Goal: Information Seeking & Learning: Find specific page/section

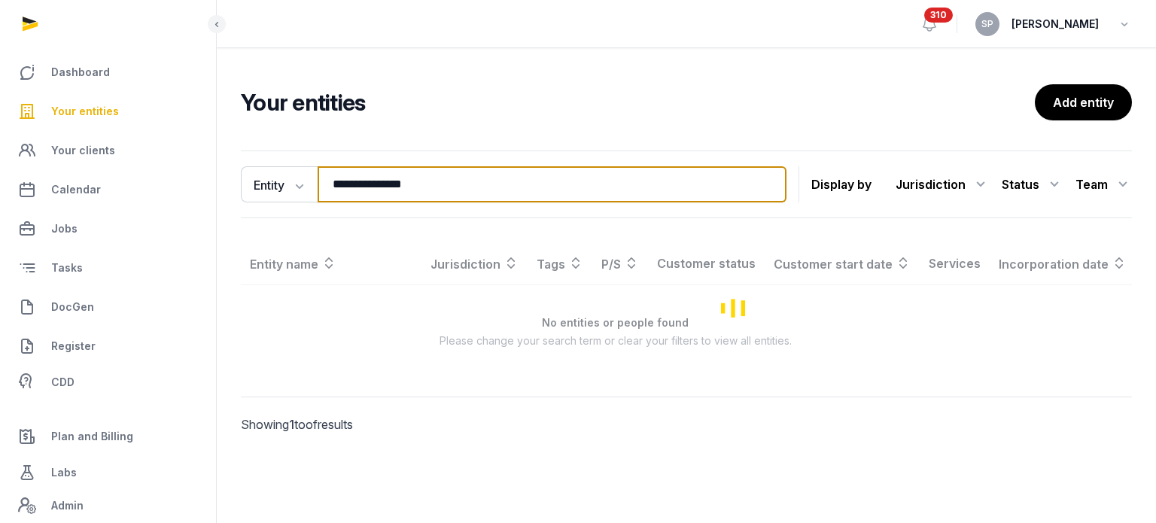
click at [450, 180] on input "**********" at bounding box center [552, 184] width 469 height 36
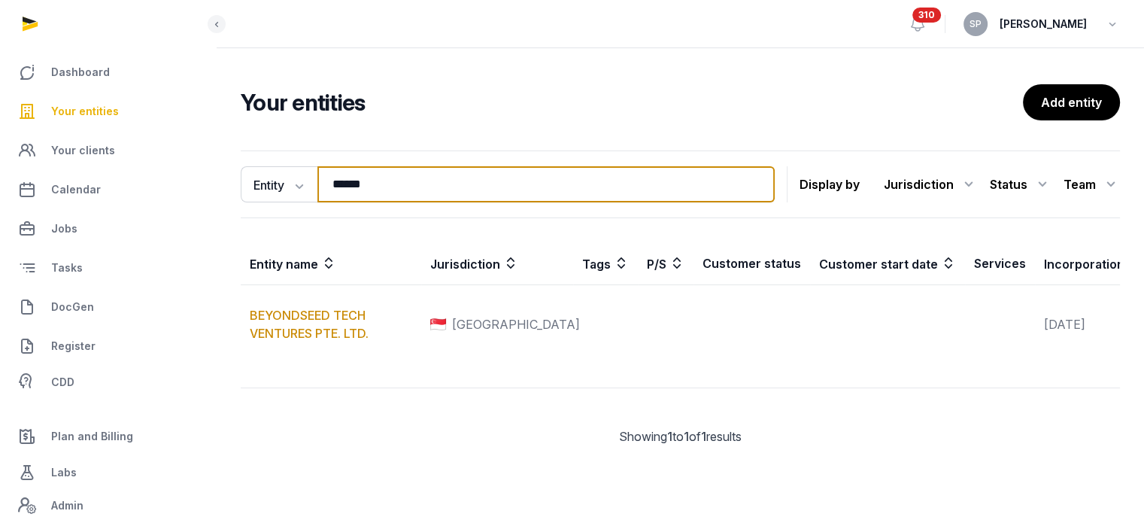
type input "******"
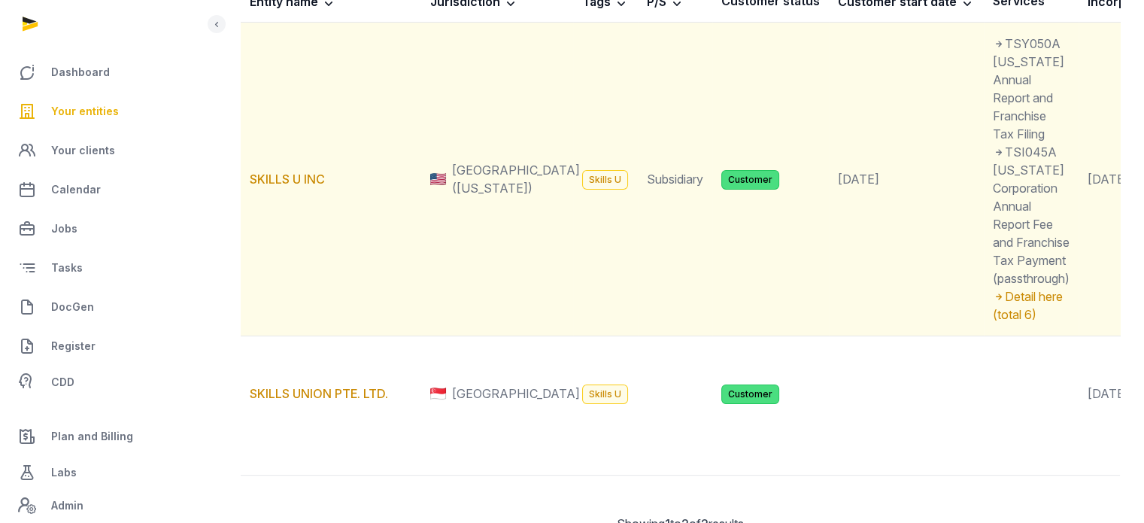
scroll to position [255, 0]
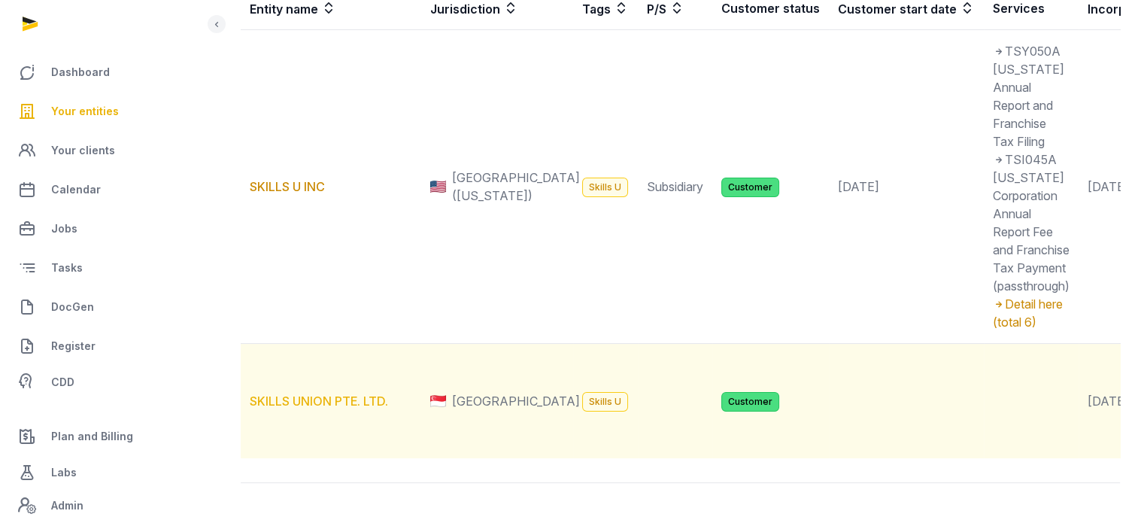
click at [323, 409] on link "SKILLS UNION PTE. LTD." at bounding box center [319, 401] width 138 height 15
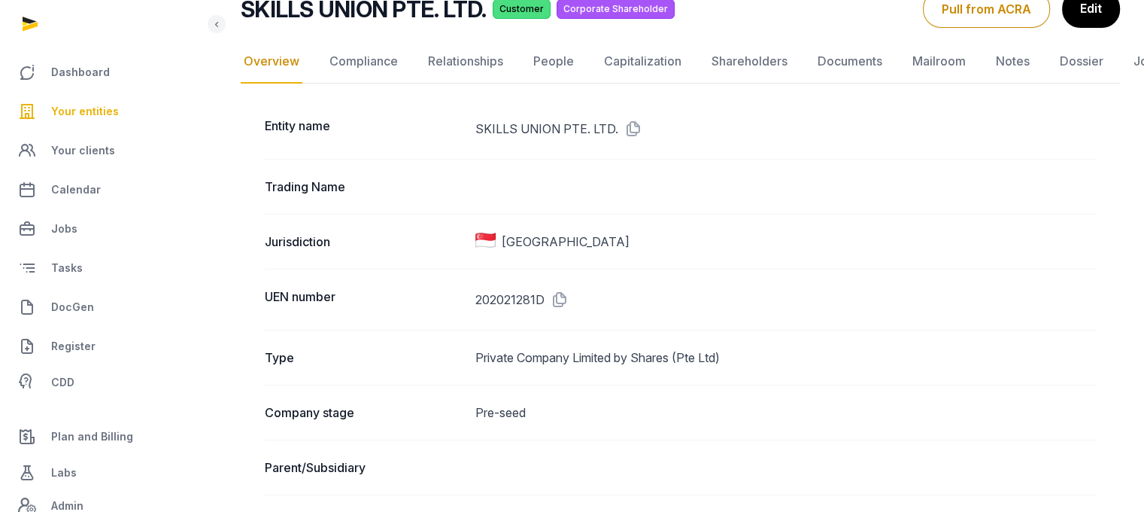
scroll to position [120, 0]
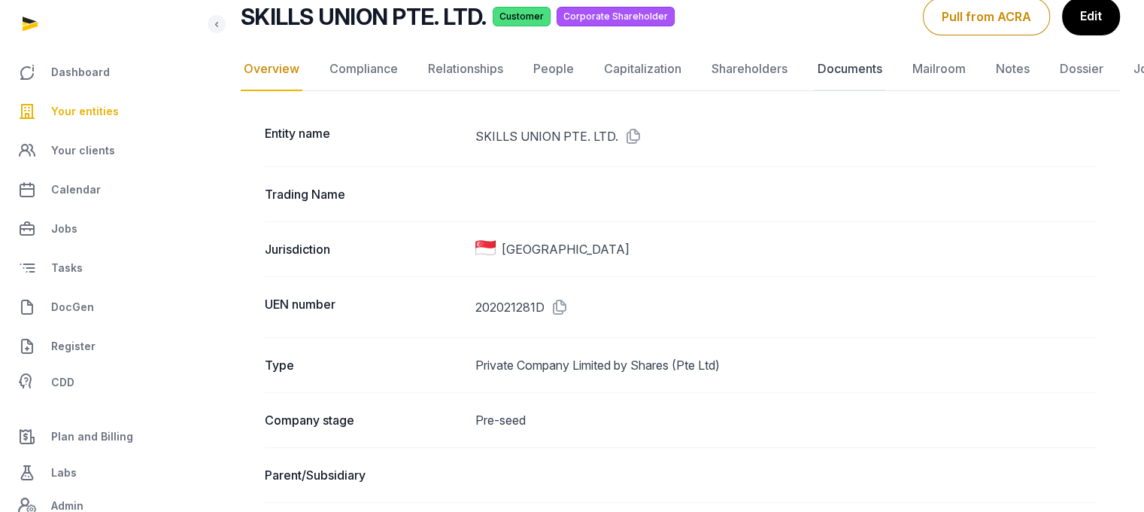
click at [831, 73] on link "Documents" at bounding box center [850, 69] width 71 height 44
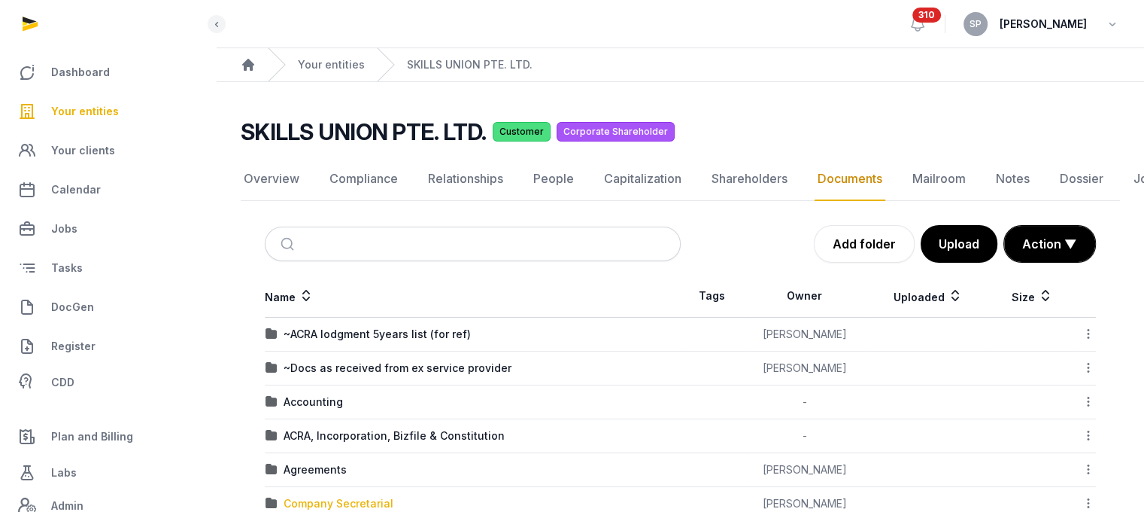
click at [346, 505] on div "Company Secretarial" at bounding box center [339, 503] width 110 height 15
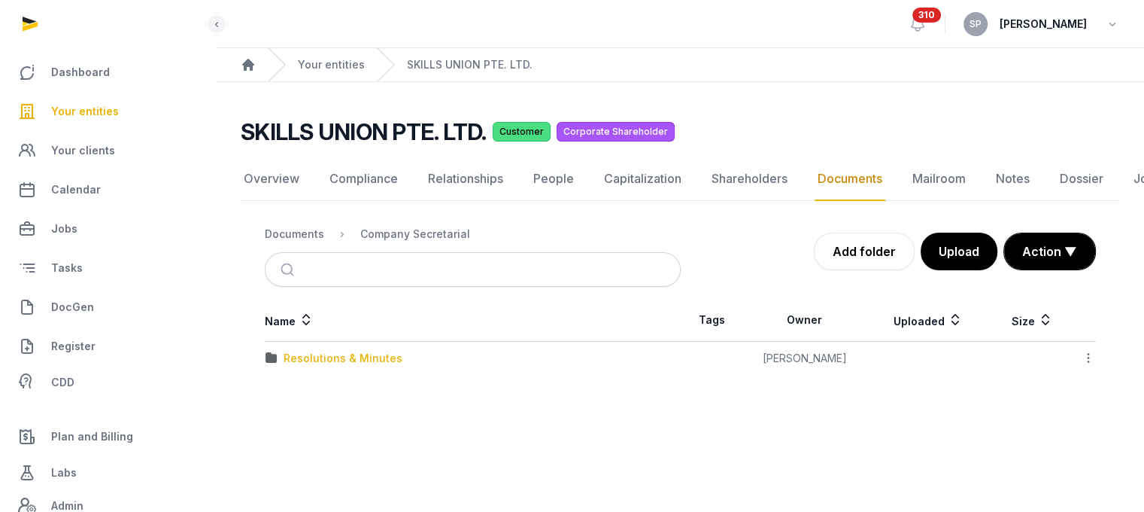
click at [343, 354] on div "Resolutions & Minutes" at bounding box center [343, 358] width 119 height 15
click at [302, 388] on div "2025" at bounding box center [297, 391] width 26 height 15
click at [336, 357] on div "Share transfer to Kent" at bounding box center [383, 358] width 199 height 15
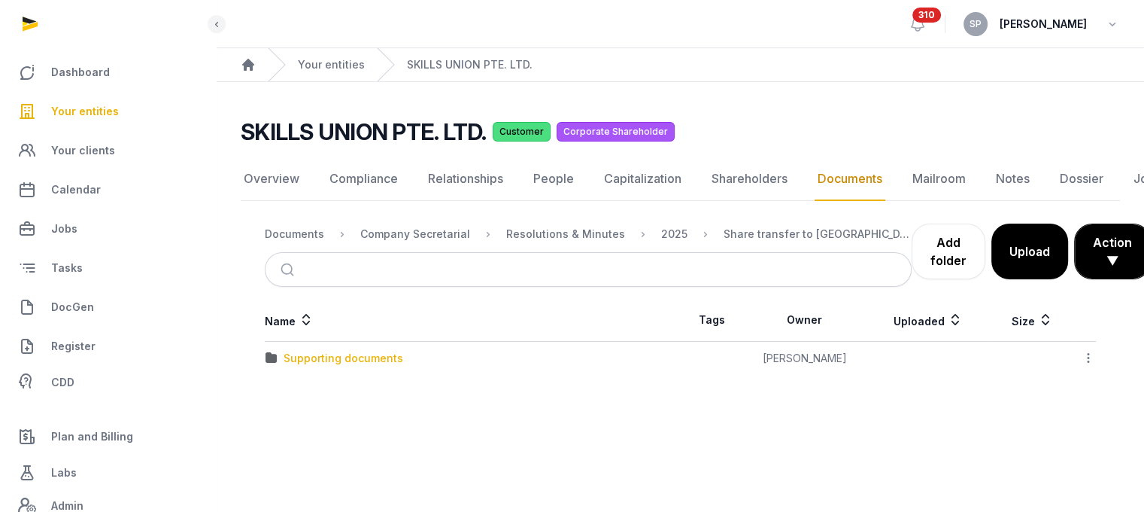
click at [336, 357] on div "Supporting documents" at bounding box center [344, 358] width 120 height 15
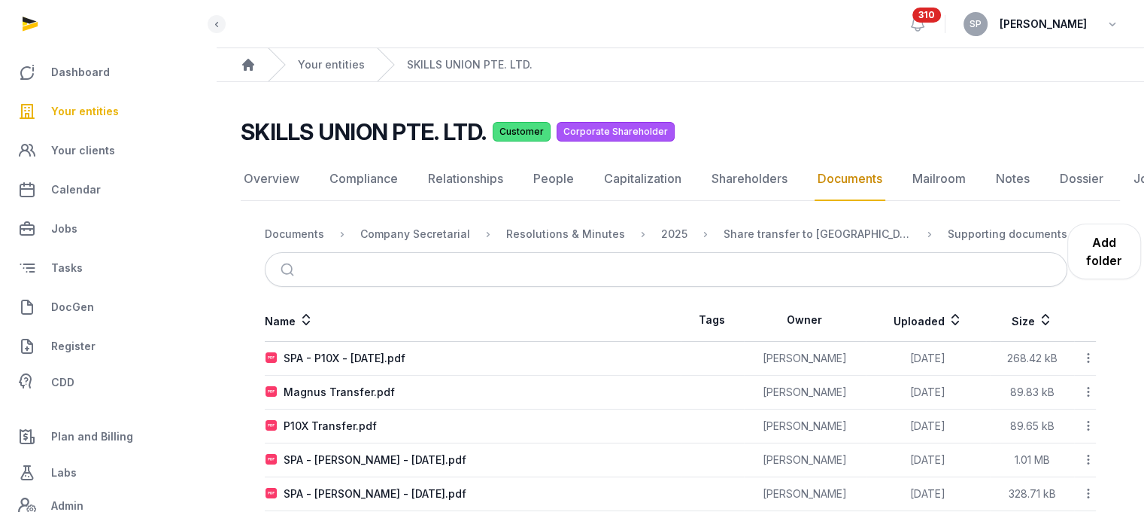
scroll to position [94, 0]
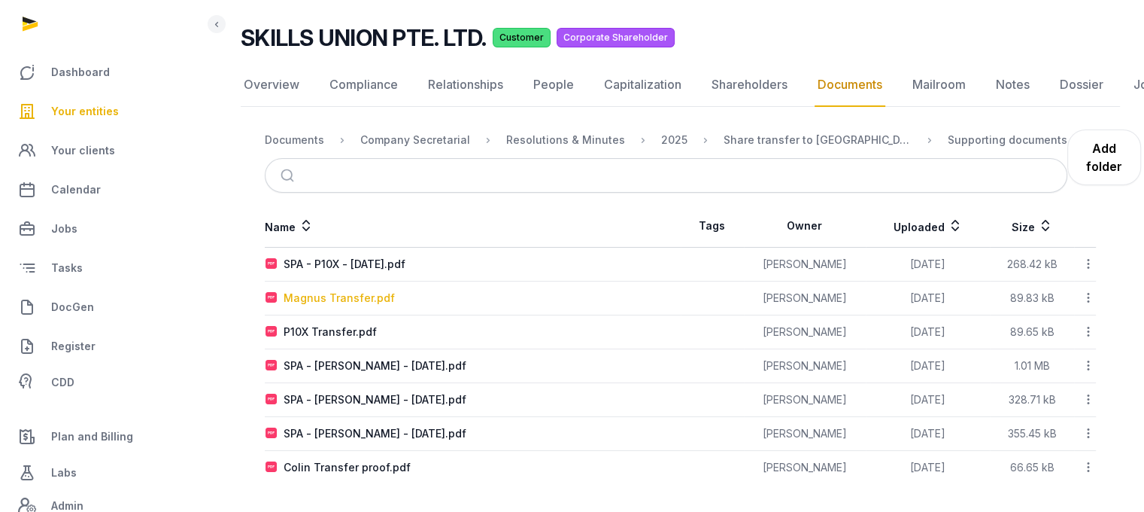
click at [355, 292] on div "Magnus Transfer.pdf" at bounding box center [339, 297] width 111 height 15
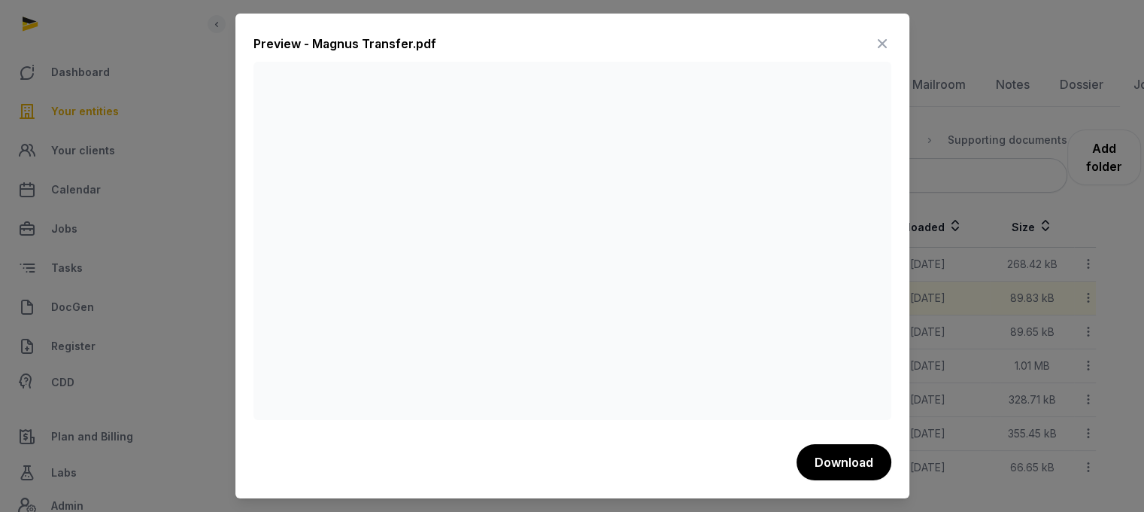
click at [881, 38] on icon at bounding box center [883, 44] width 18 height 24
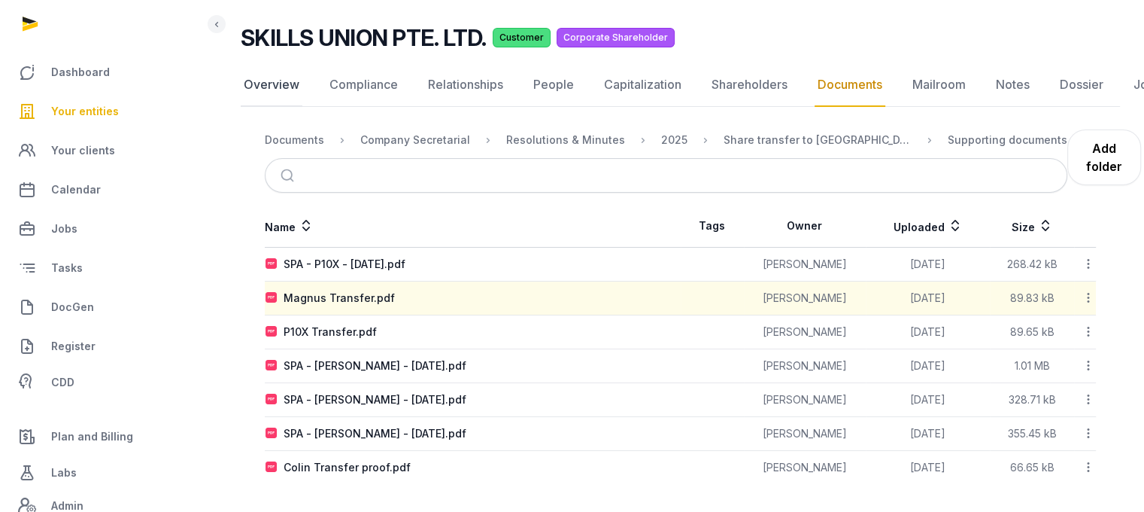
click at [275, 79] on link "Overview" at bounding box center [272, 85] width 62 height 44
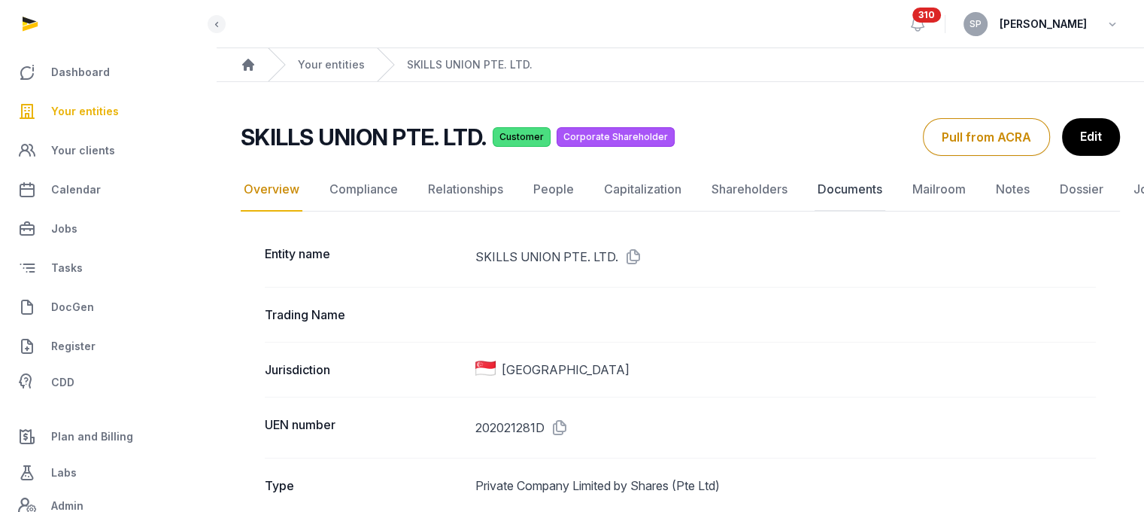
click at [855, 187] on link "Documents" at bounding box center [850, 190] width 71 height 44
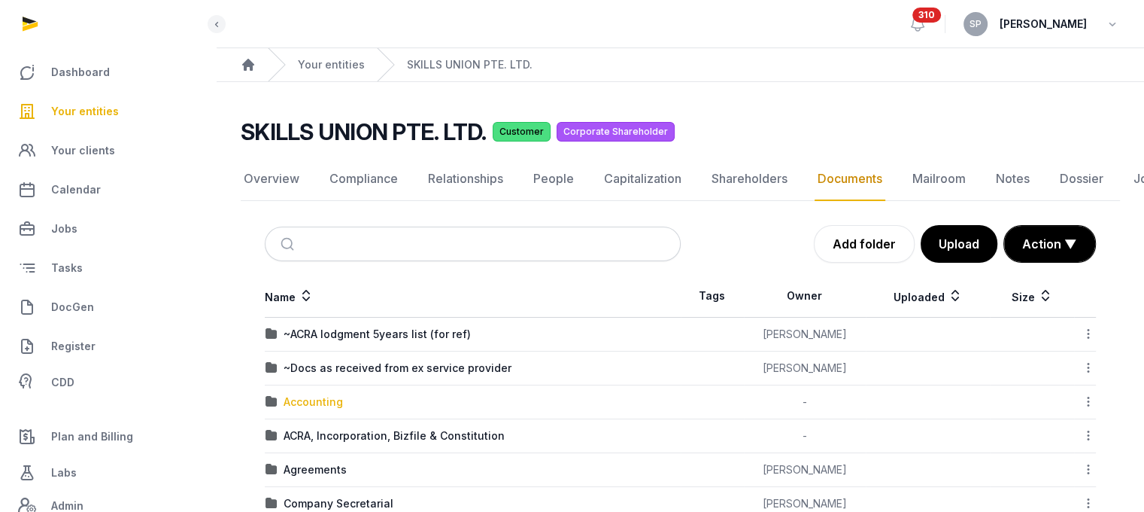
click at [326, 397] on div "Accounting" at bounding box center [313, 401] width 59 height 15
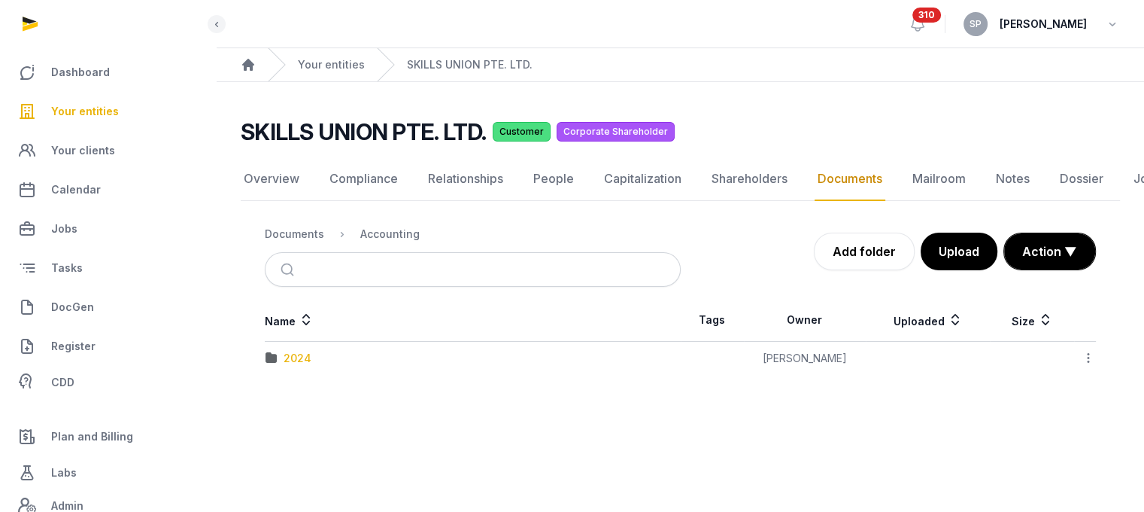
click at [304, 361] on div "2024" at bounding box center [298, 358] width 28 height 15
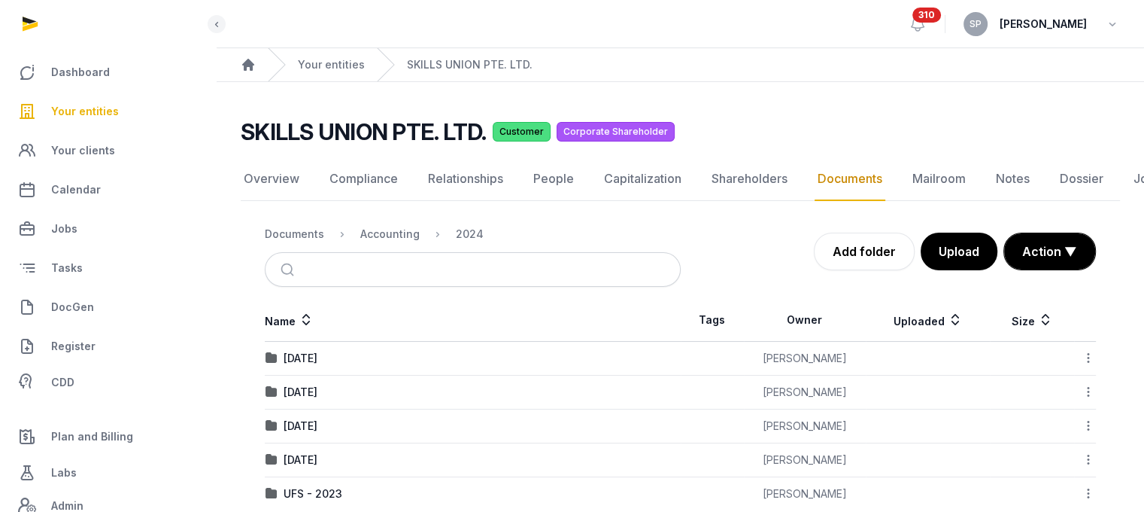
scroll to position [27, 0]
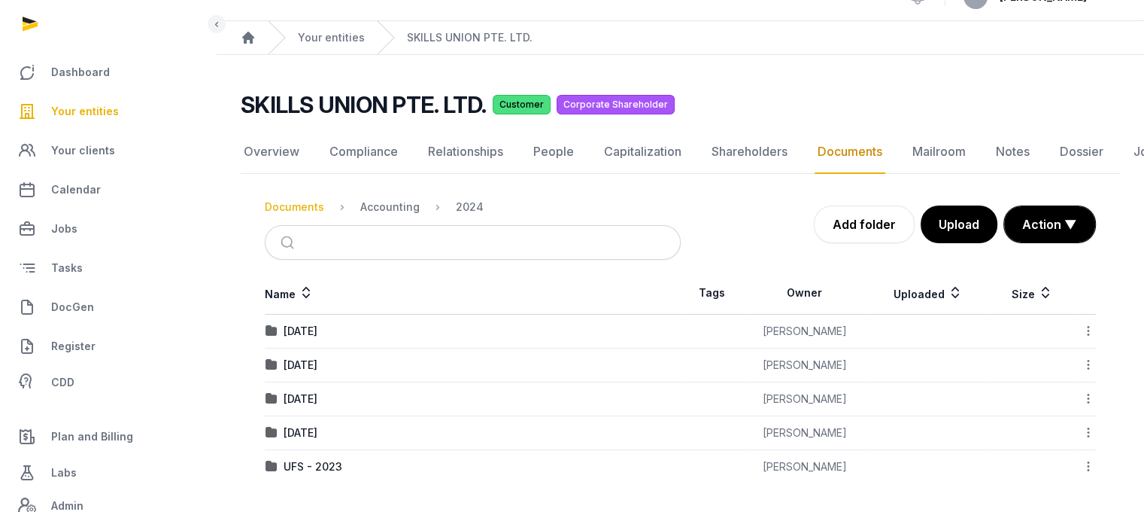
click at [281, 200] on div "Documents" at bounding box center [294, 206] width 59 height 15
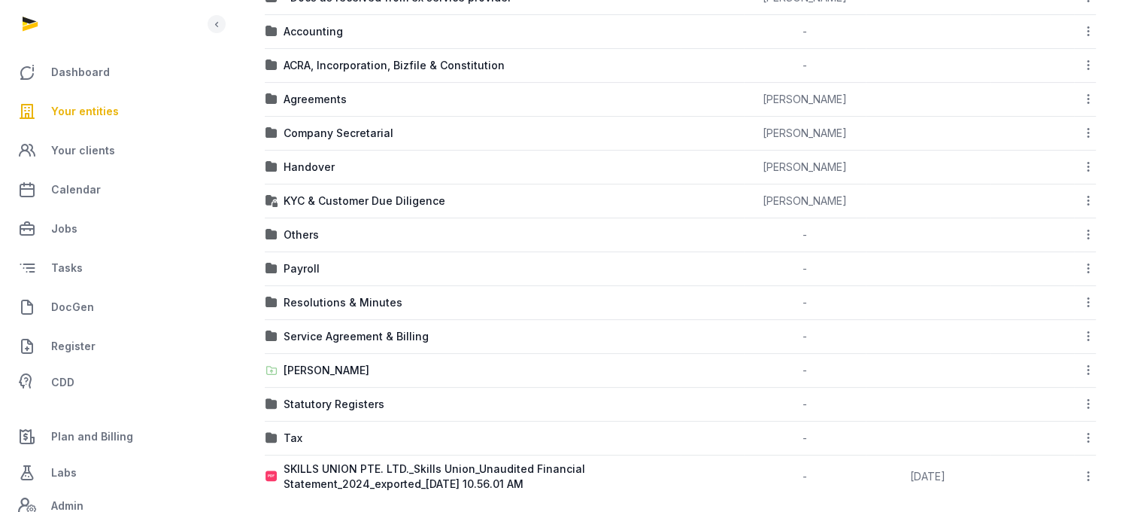
scroll to position [382, 0]
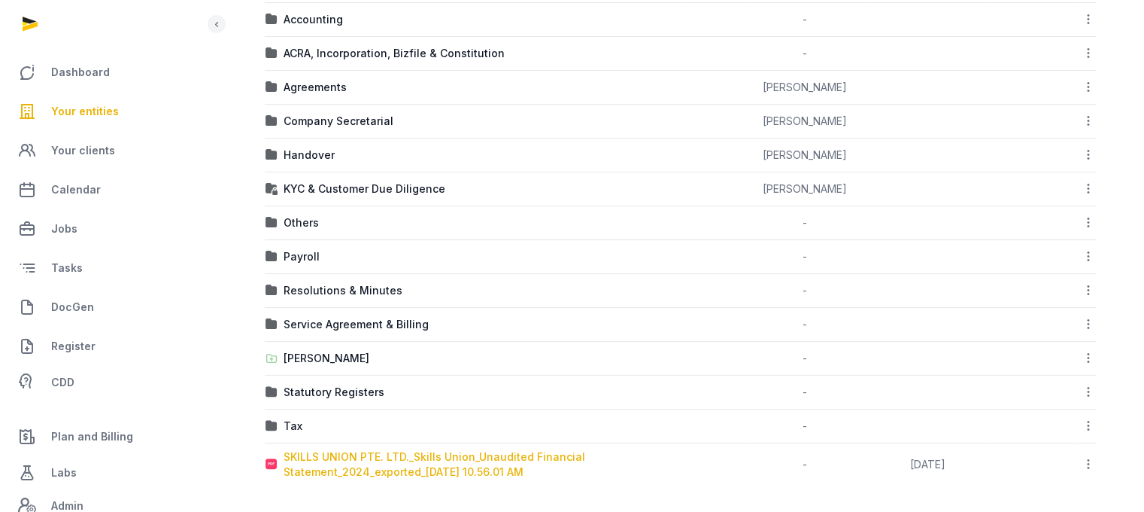
click at [451, 460] on div "SKILLS UNION PTE. LTD._Skills Union_Unaudited Financial Statement_2024_exported…" at bounding box center [482, 464] width 397 height 30
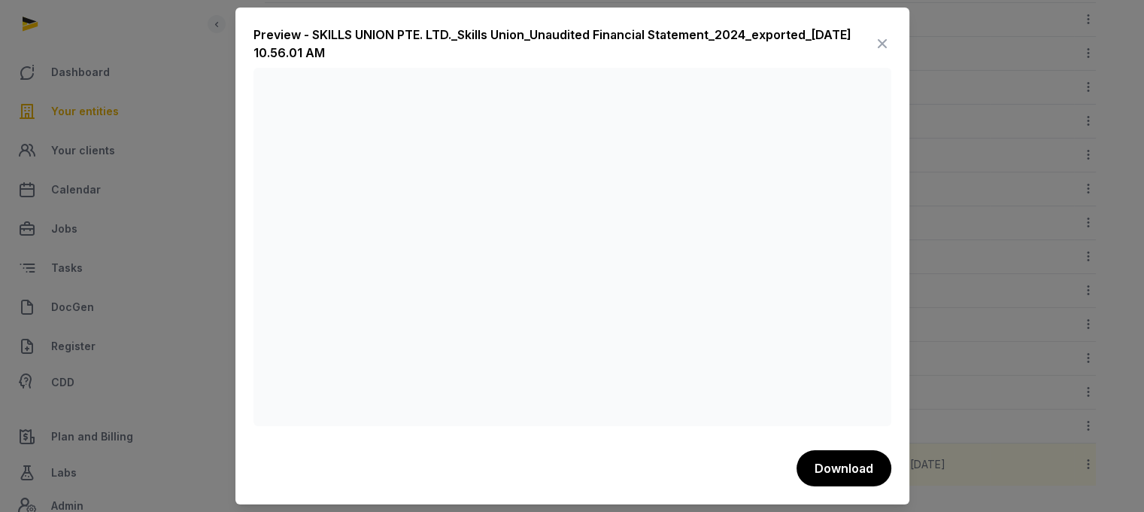
click at [887, 38] on icon at bounding box center [883, 44] width 18 height 24
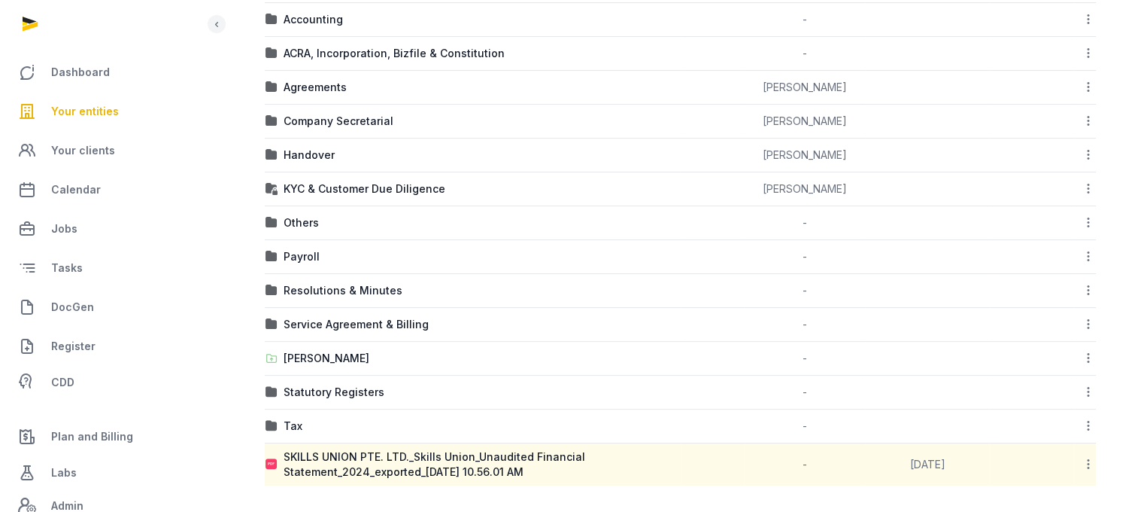
scroll to position [0, 0]
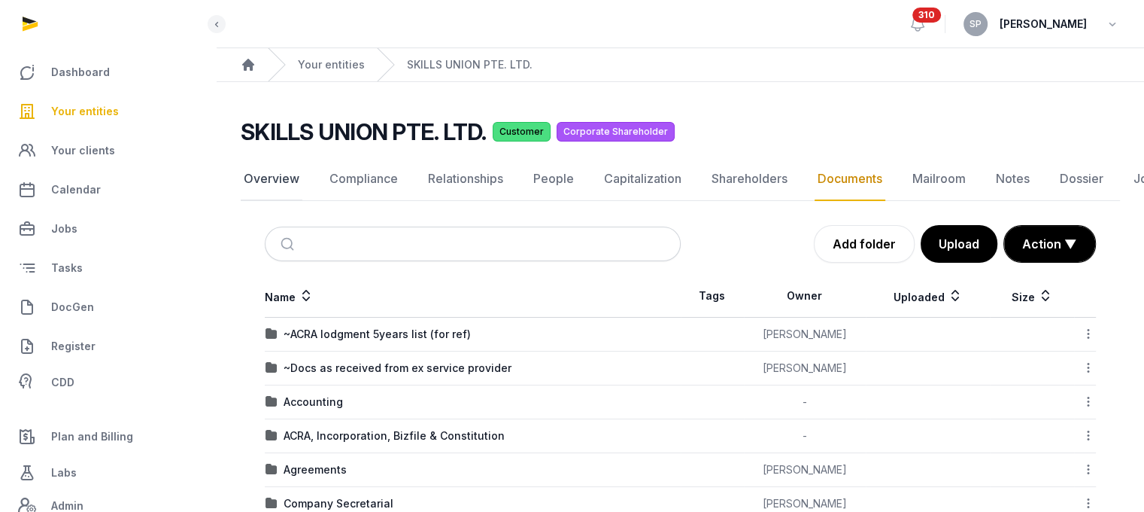
click at [278, 182] on link "Overview" at bounding box center [272, 179] width 62 height 44
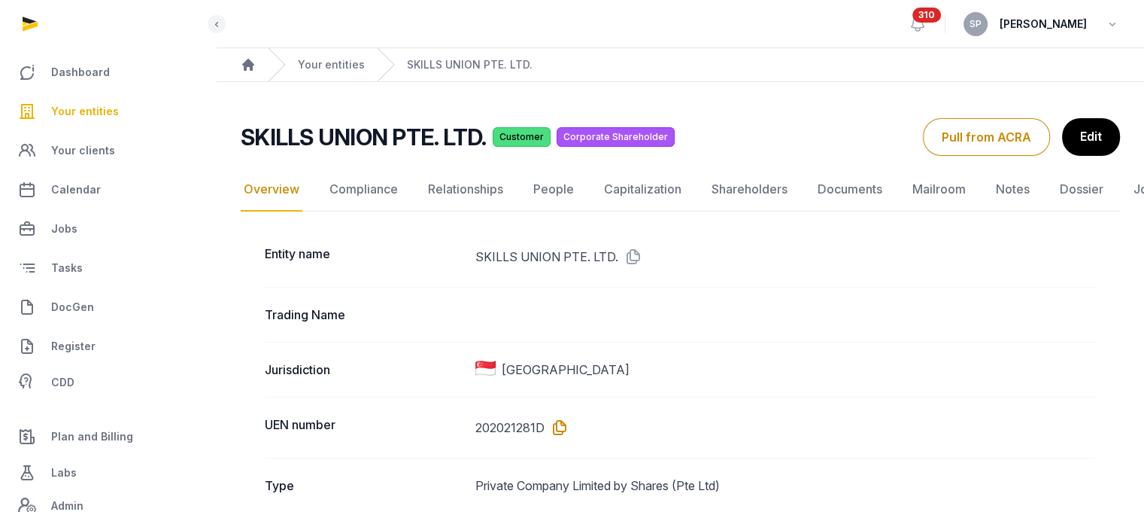
click at [557, 424] on icon at bounding box center [557, 427] width 24 height 24
click at [839, 181] on link "Documents" at bounding box center [850, 190] width 71 height 44
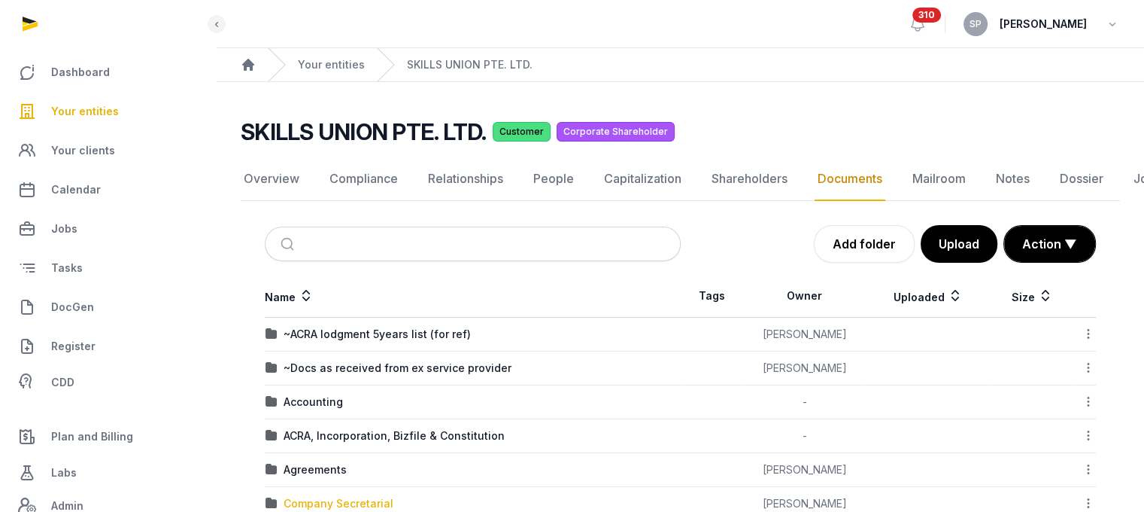
click at [342, 497] on div "Company Secretarial" at bounding box center [339, 503] width 110 height 15
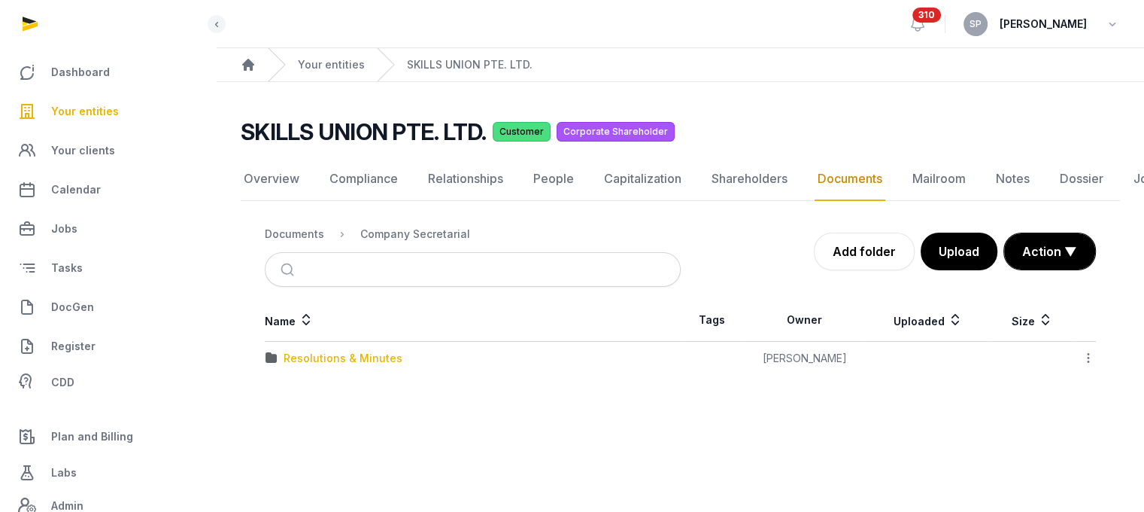
click at [372, 357] on div "Resolutions & Minutes" at bounding box center [343, 358] width 119 height 15
click at [296, 384] on div "2025" at bounding box center [297, 391] width 26 height 15
click at [328, 357] on div "Share transfer to Kent" at bounding box center [383, 358] width 199 height 15
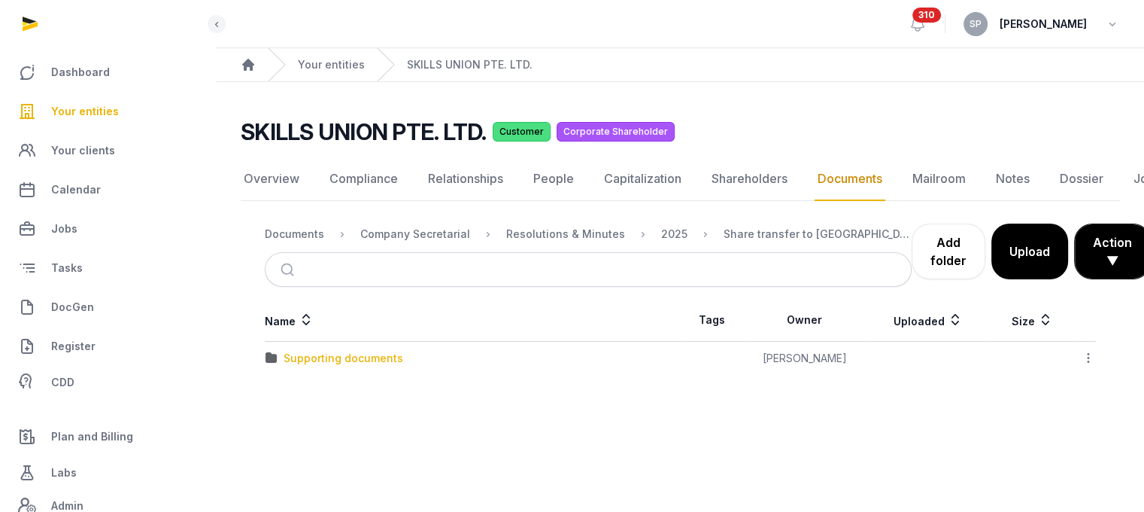
click at [328, 357] on div "Supporting documents" at bounding box center [344, 358] width 120 height 15
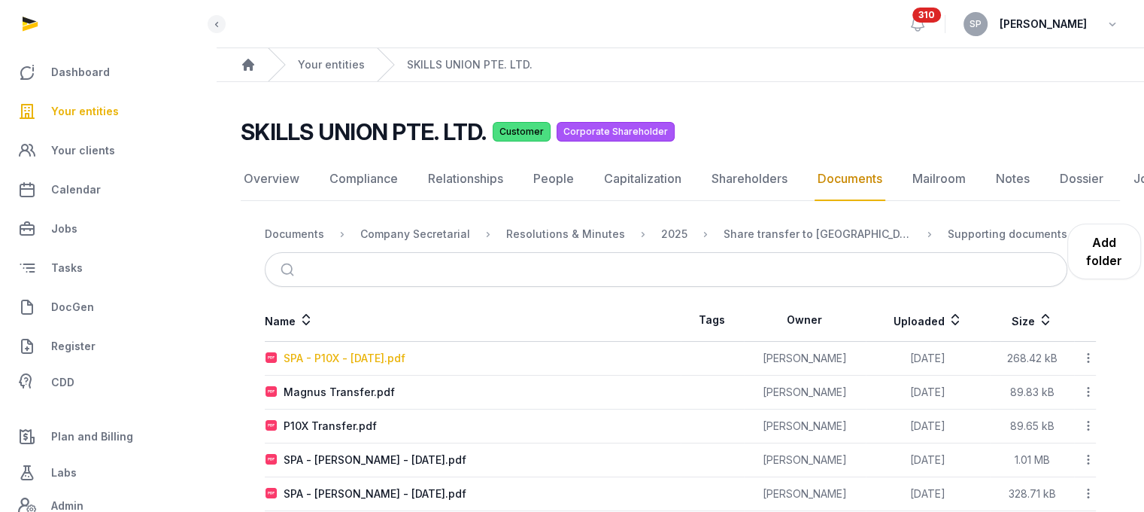
click at [328, 357] on div "SPA - P10X - 14 April.pdf" at bounding box center [345, 358] width 122 height 15
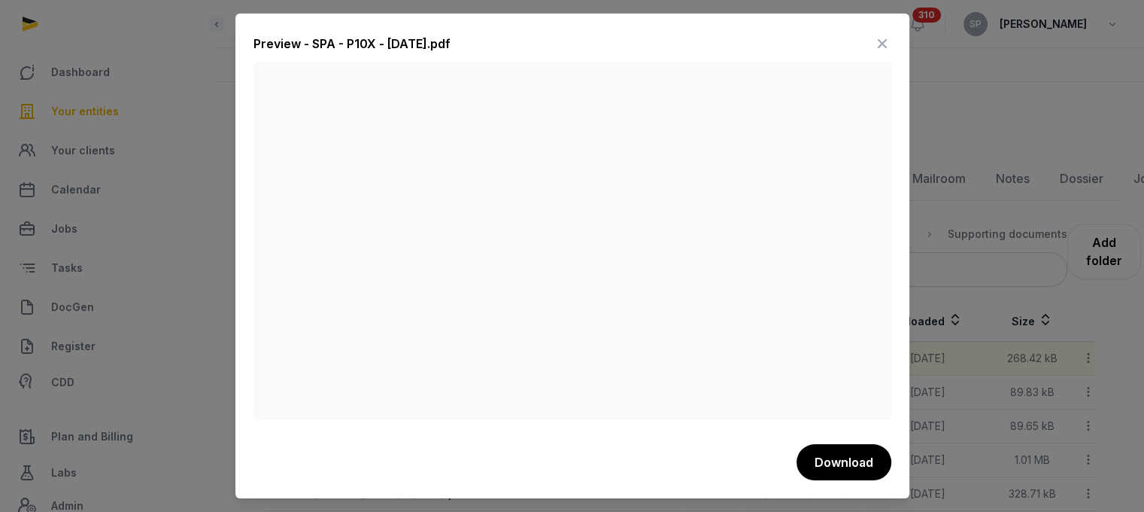
click at [878, 38] on icon at bounding box center [883, 44] width 18 height 24
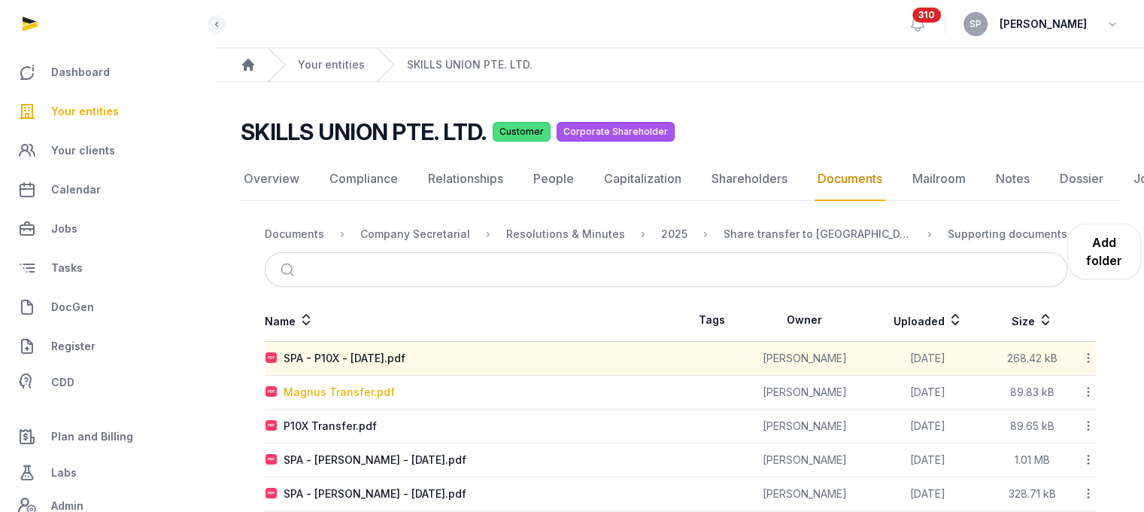
click at [325, 388] on div "Magnus Transfer.pdf" at bounding box center [339, 391] width 111 height 15
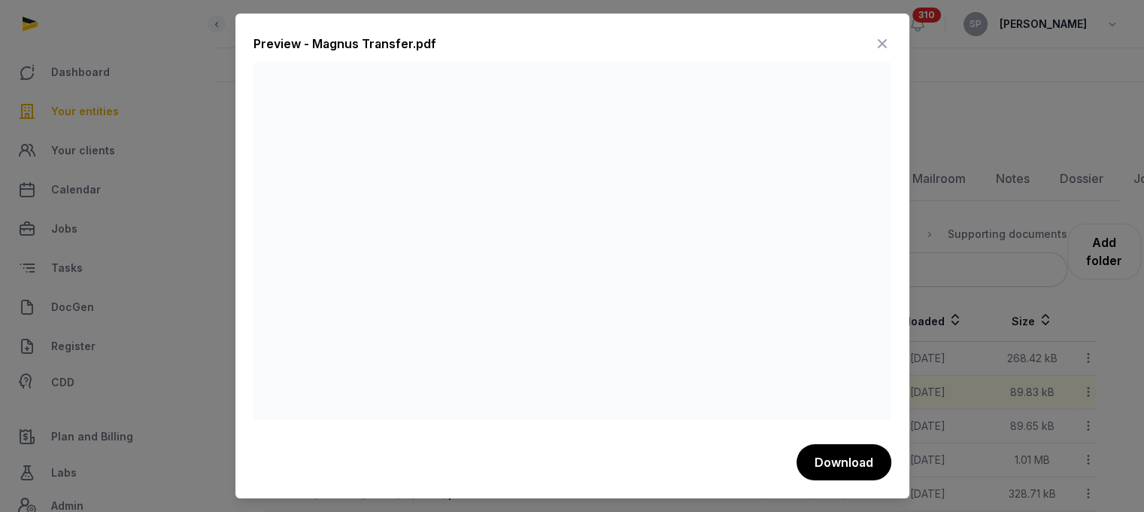
click at [881, 45] on icon at bounding box center [883, 44] width 18 height 24
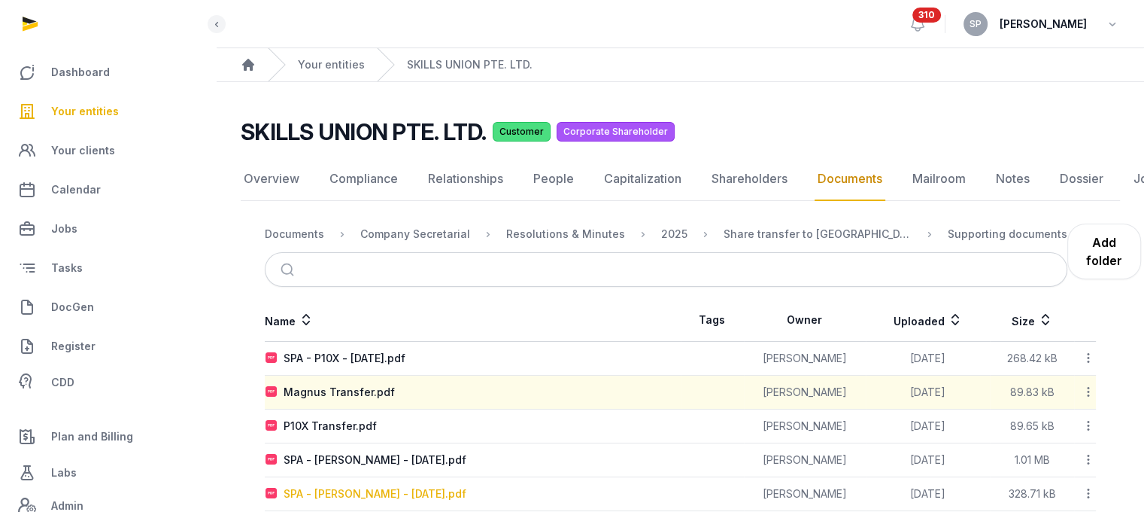
click at [352, 493] on div "SPA - Magnus - 14 April.pdf" at bounding box center [375, 493] width 183 height 15
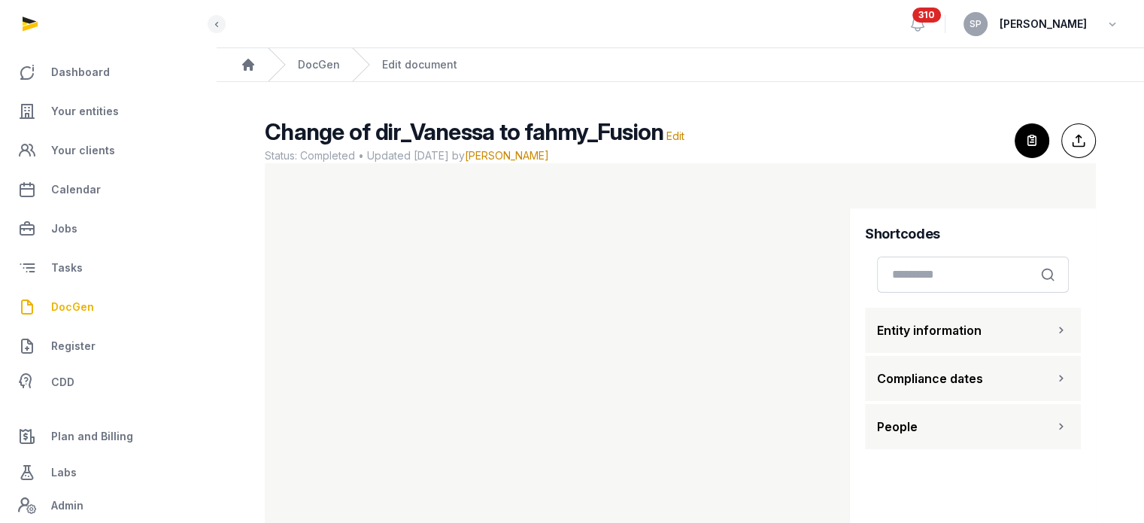
click at [60, 306] on span "DocGen" at bounding box center [72, 307] width 43 height 18
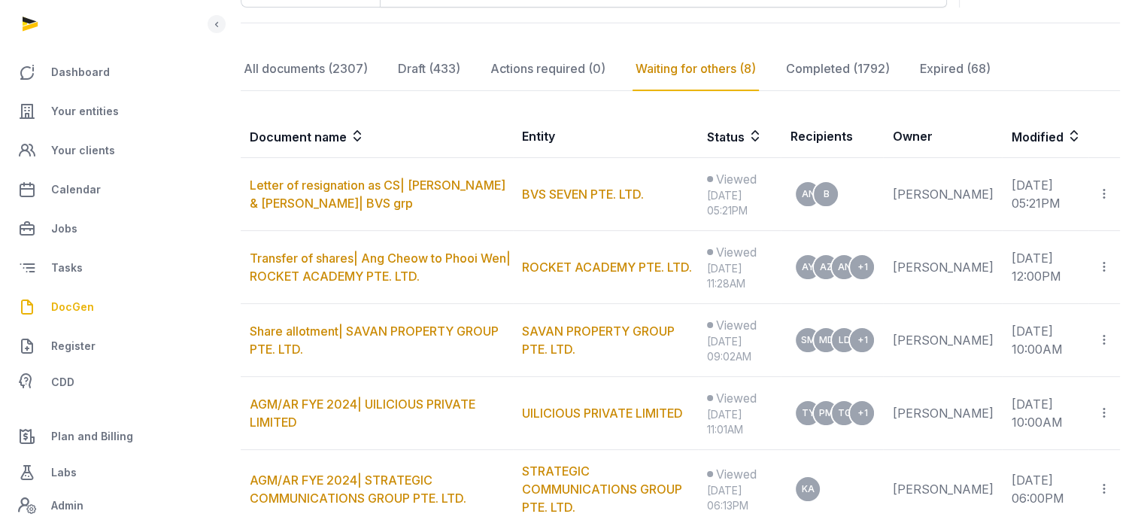
scroll to position [289, 0]
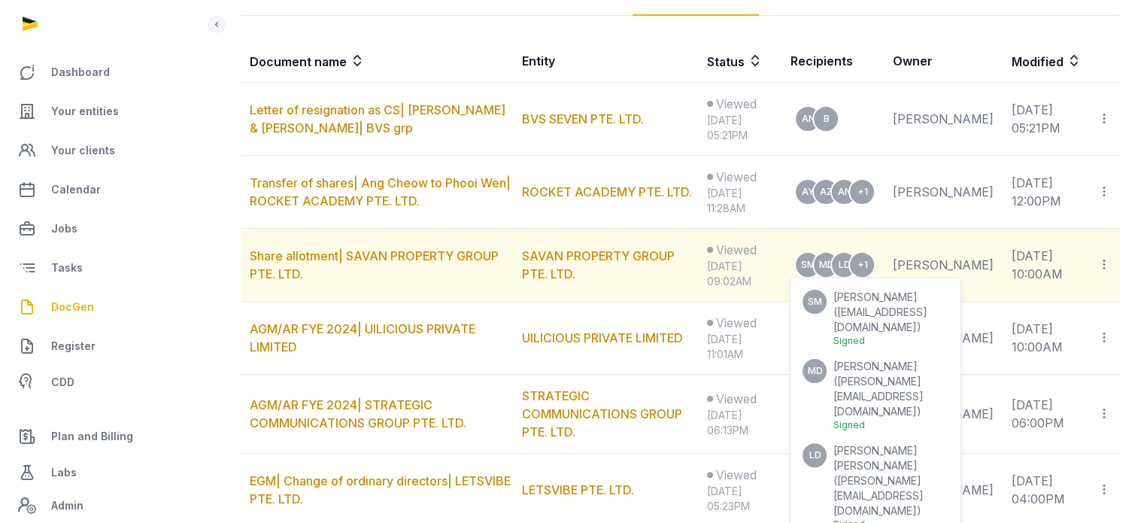
click at [893, 378] on span "[PERSON_NAME][EMAIL_ADDRESS][DOMAIN_NAME]" at bounding box center [878, 396] width 90 height 43
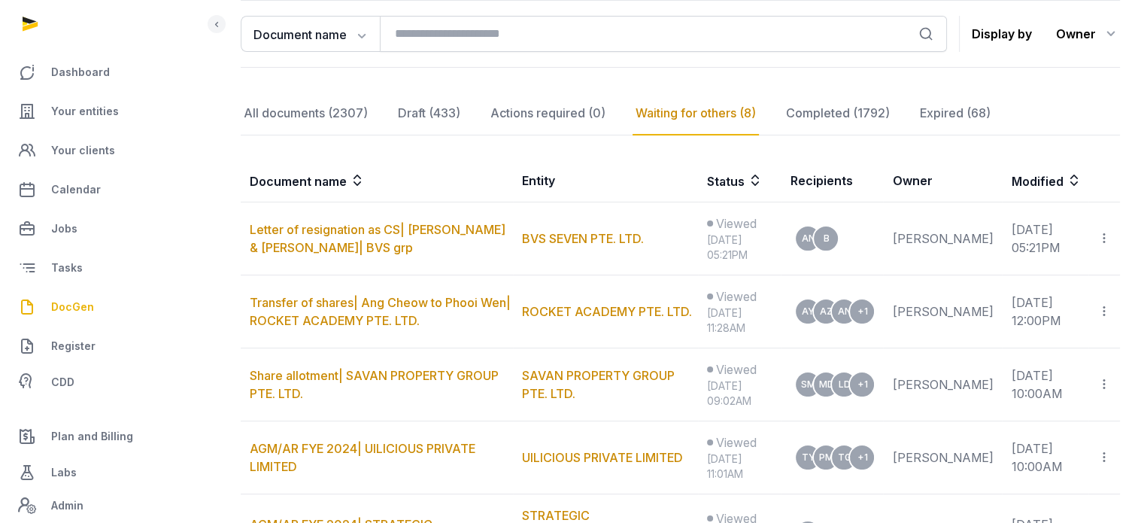
scroll to position [181, 0]
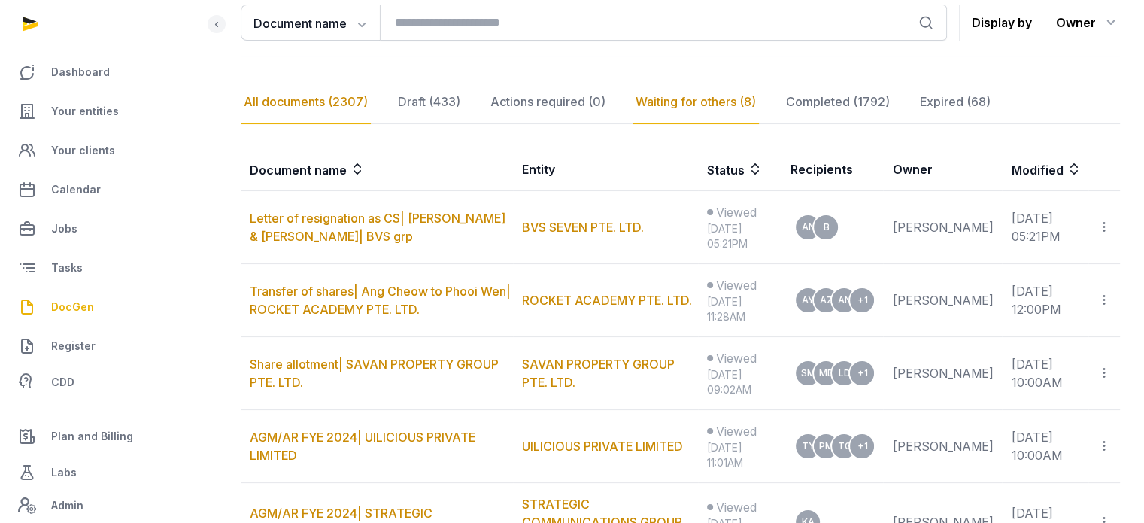
click at [333, 108] on div "All documents (2307)" at bounding box center [306, 103] width 130 height 44
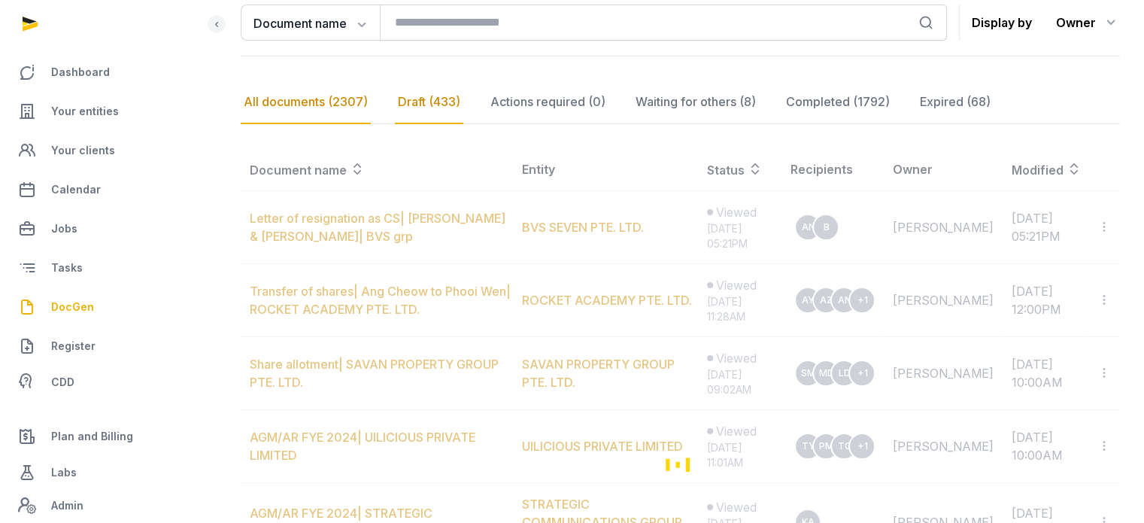
click at [488, 99] on div "Draft (433)" at bounding box center [548, 103] width 121 height 44
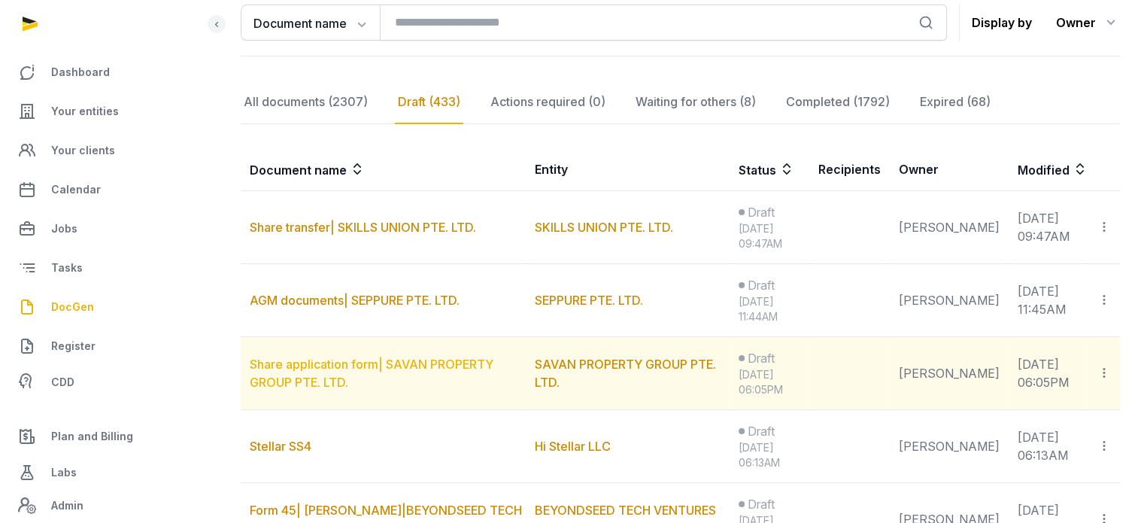
click at [439, 360] on link "Share application form| SAVAN PROPERTY GROUP PTE. LTD." at bounding box center [372, 373] width 244 height 33
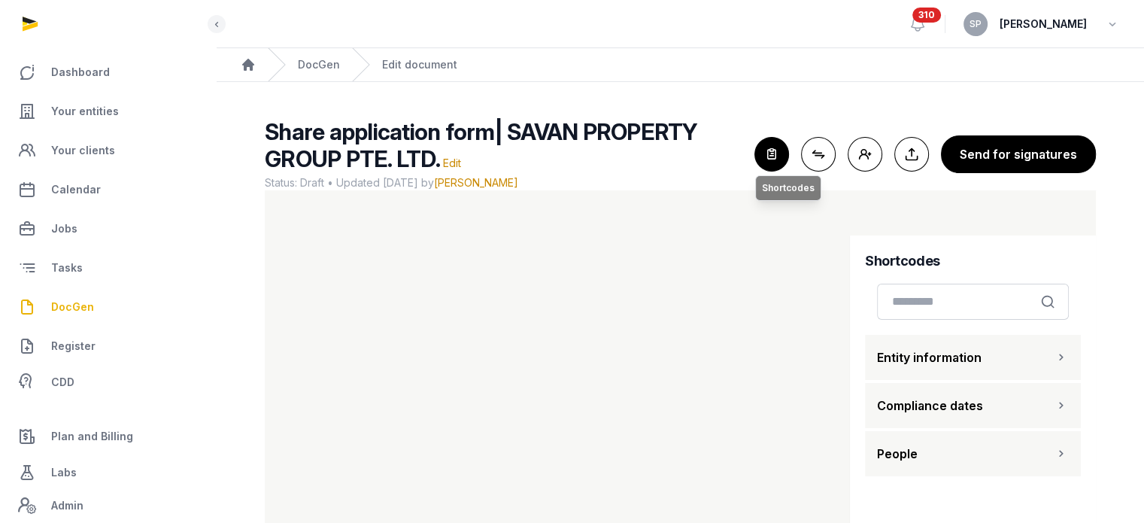
click at [775, 159] on icon "button" at bounding box center [771, 154] width 33 height 33
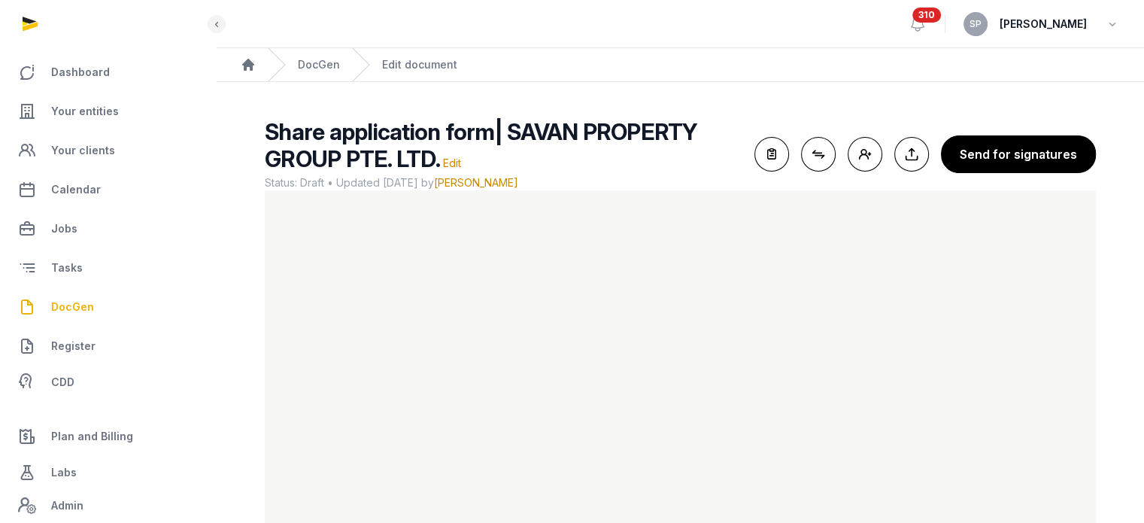
click at [67, 305] on span "DocGen" at bounding box center [72, 307] width 43 height 18
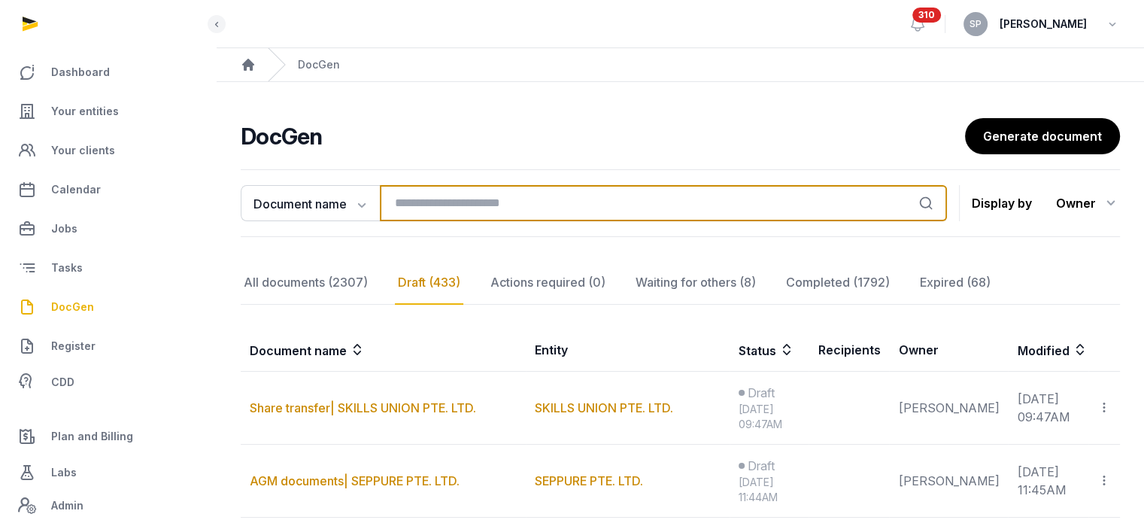
click at [394, 208] on input "search" at bounding box center [663, 203] width 567 height 36
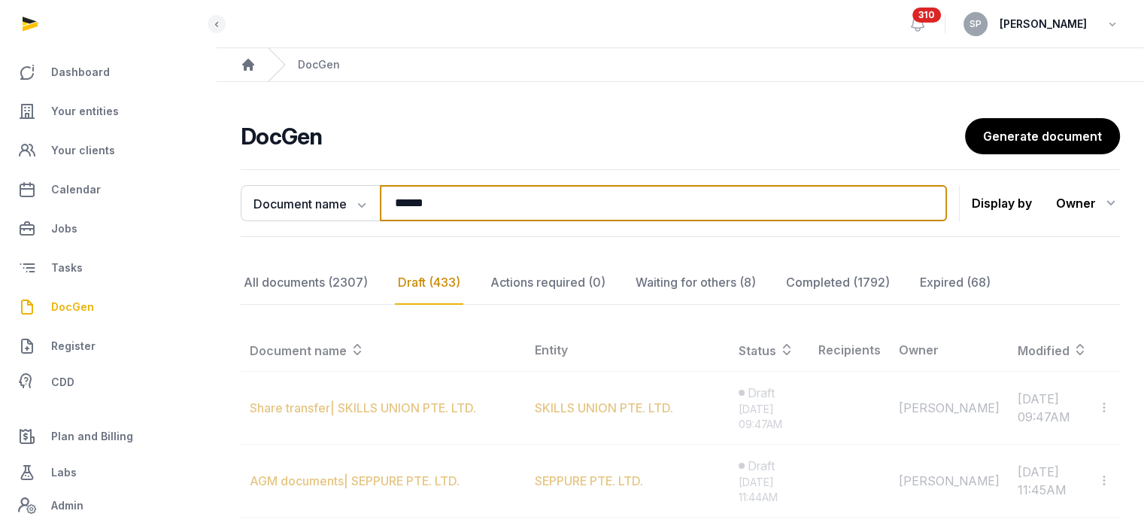
type input "******"
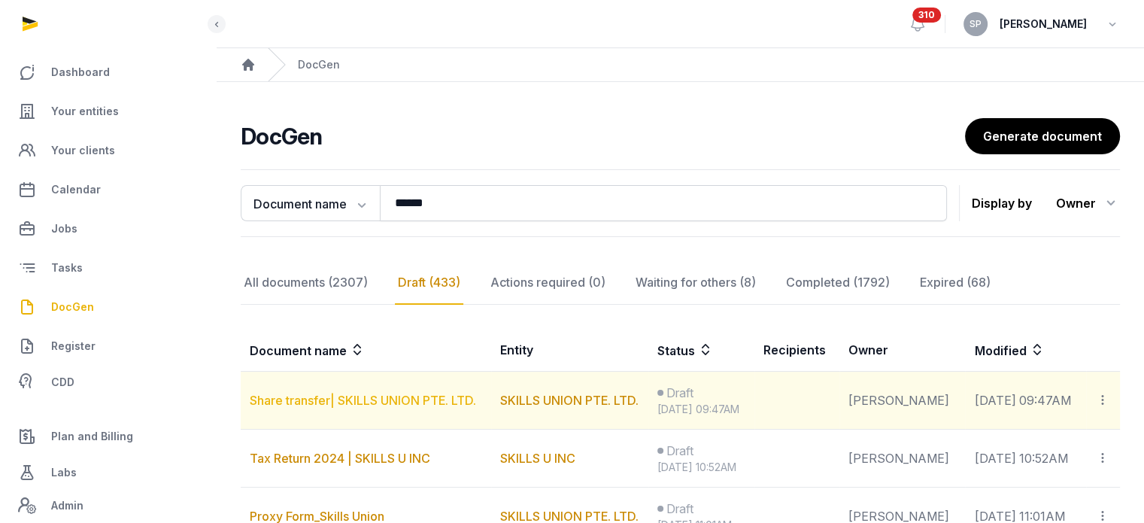
click at [370, 400] on link "Share transfer| SKILLS UNION PTE. LTD." at bounding box center [363, 400] width 226 height 15
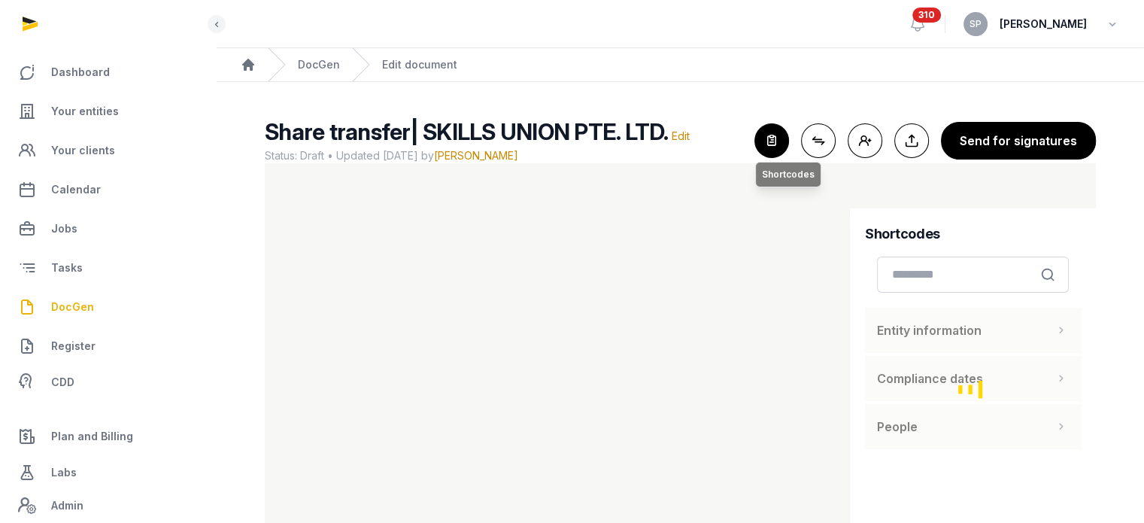
click at [777, 138] on icon "button" at bounding box center [771, 140] width 33 height 33
